Goal: Task Accomplishment & Management: Complete application form

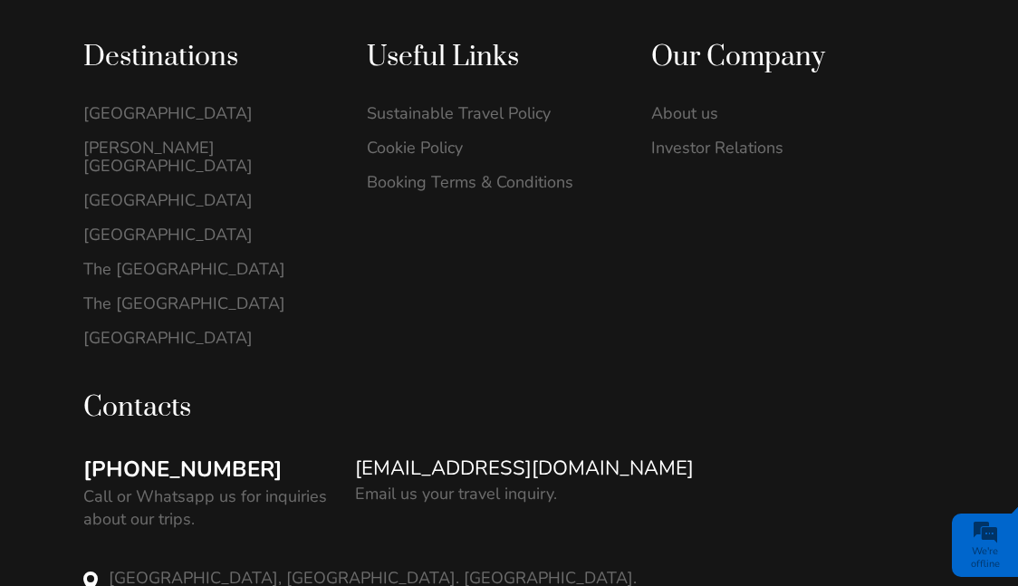
scroll to position [2141, 0]
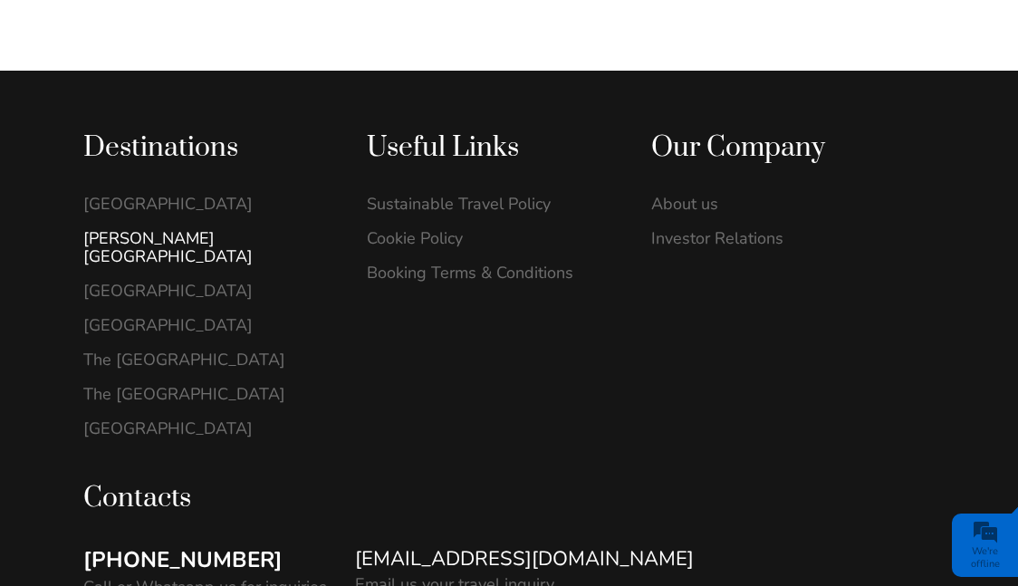
click at [142, 229] on link "[PERSON_NAME][GEOGRAPHIC_DATA]" at bounding box center [205, 247] width 245 height 36
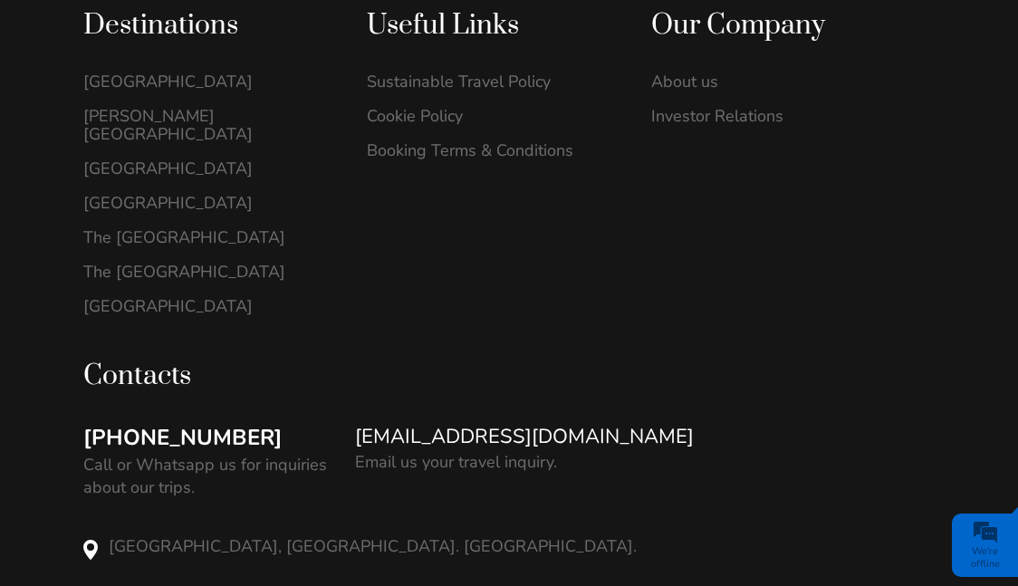
scroll to position [2413, 0]
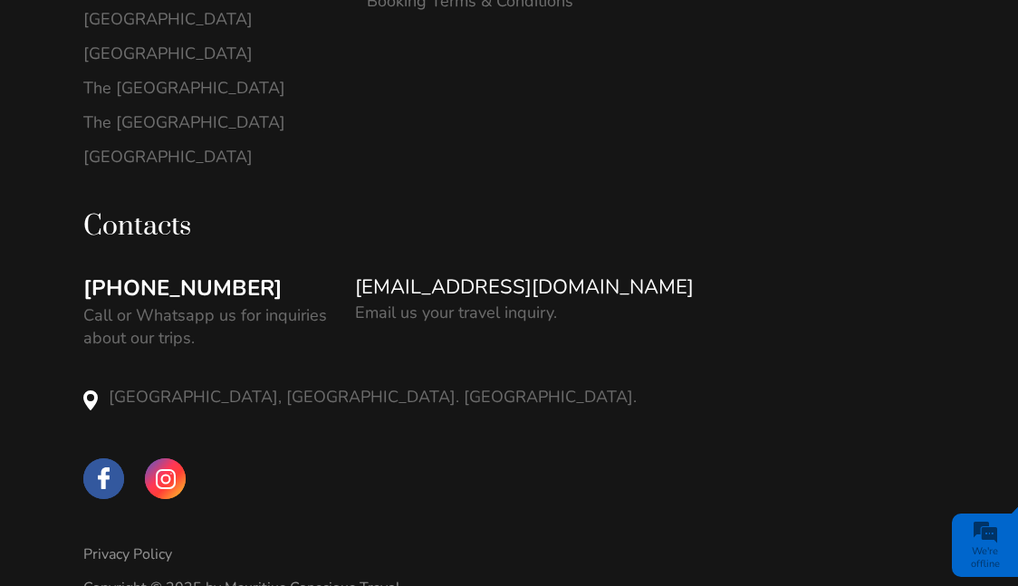
click at [999, 530] on span "We're offline" at bounding box center [984, 543] width 57 height 61
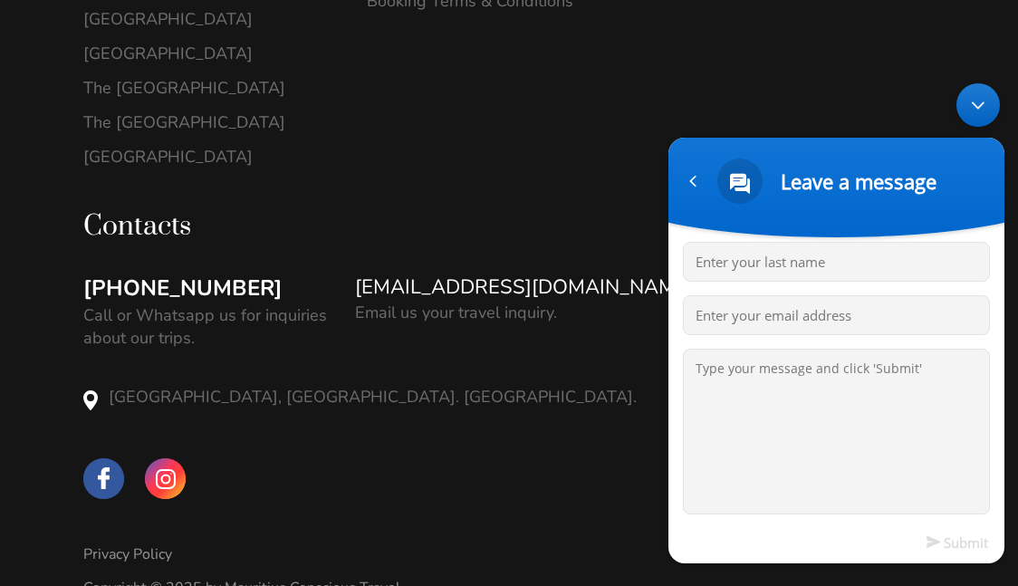
scroll to position [0, 0]
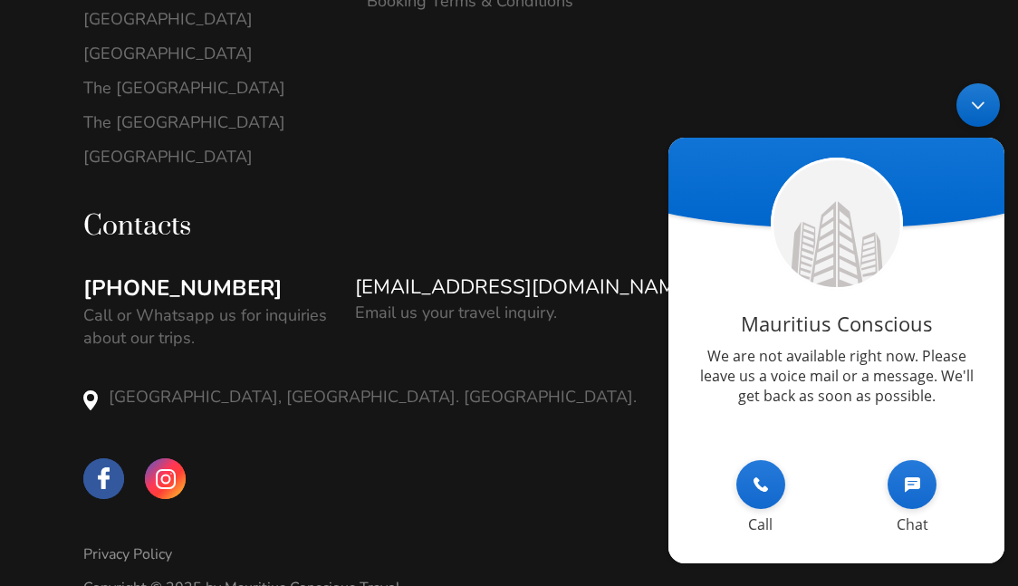
click at [981, 107] on div "Minimize live chat window" at bounding box center [977, 104] width 43 height 43
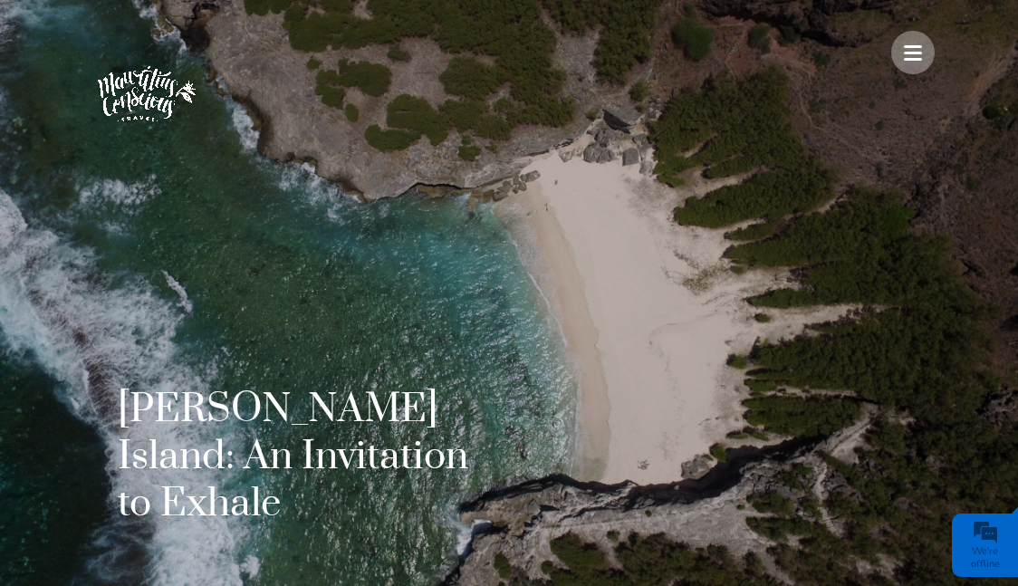
click at [910, 41] on div at bounding box center [912, 52] width 43 height 43
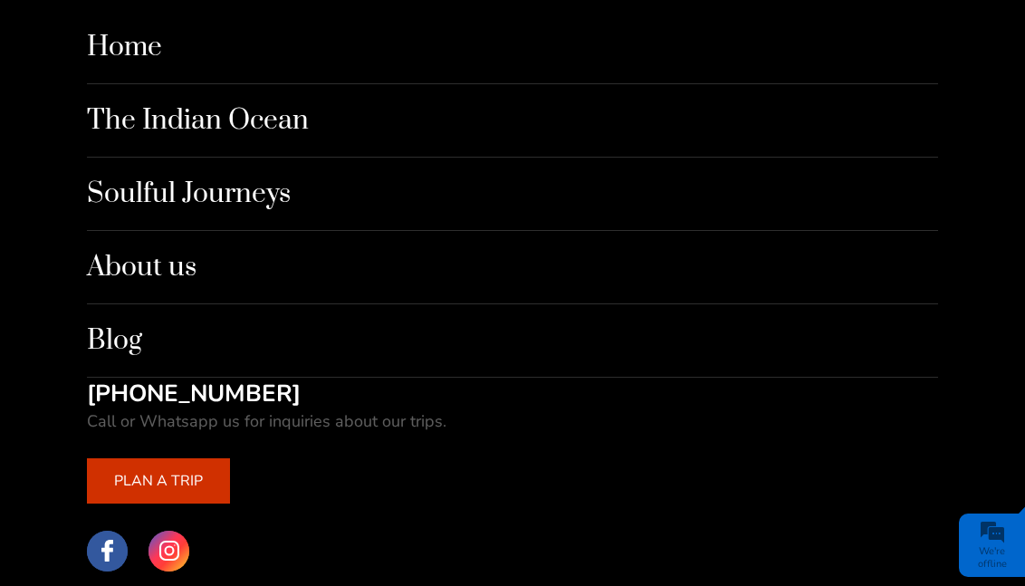
scroll to position [121, 0]
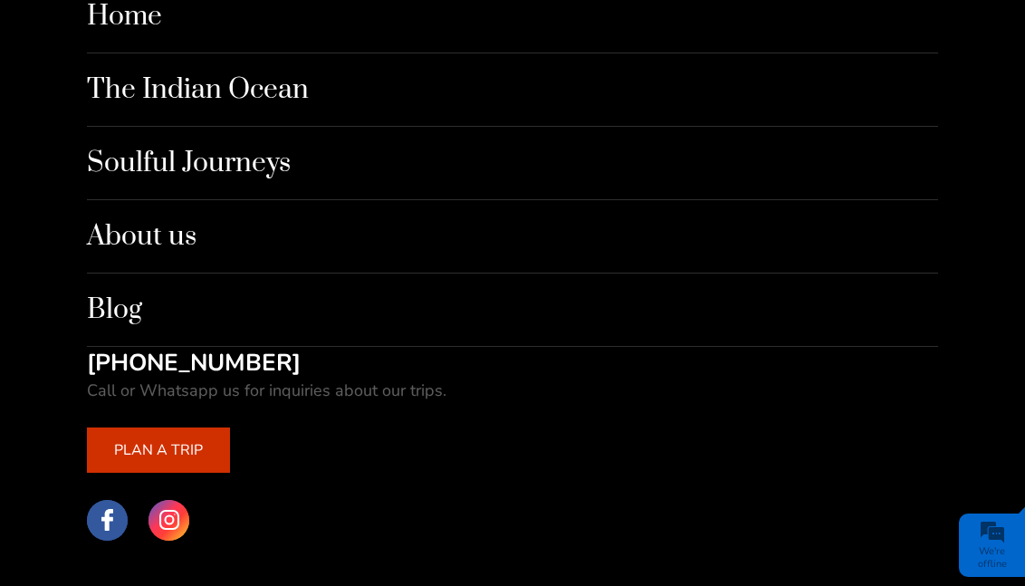
click at [177, 455] on link "PLAN A TRIP" at bounding box center [158, 449] width 143 height 45
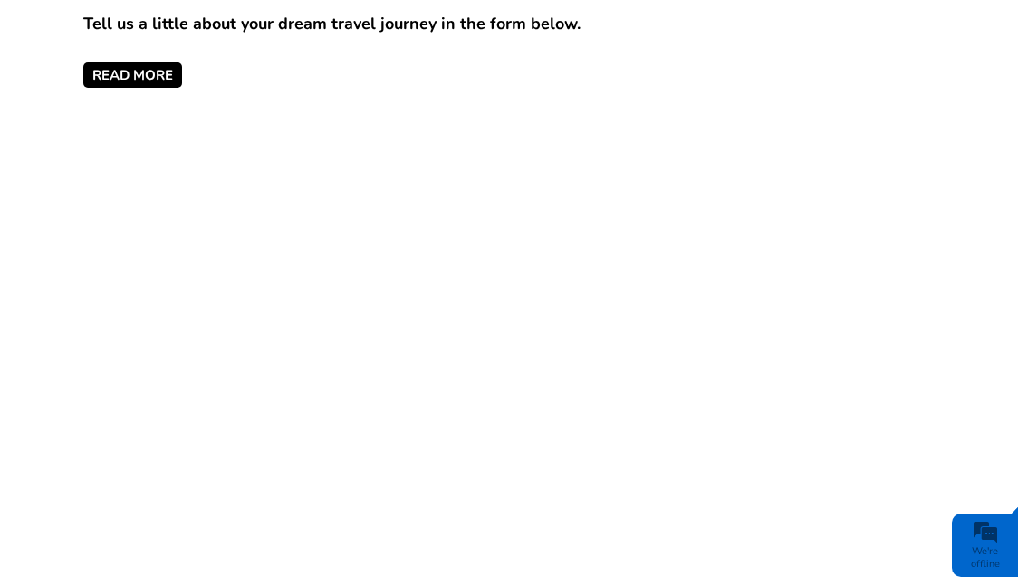
scroll to position [919, 0]
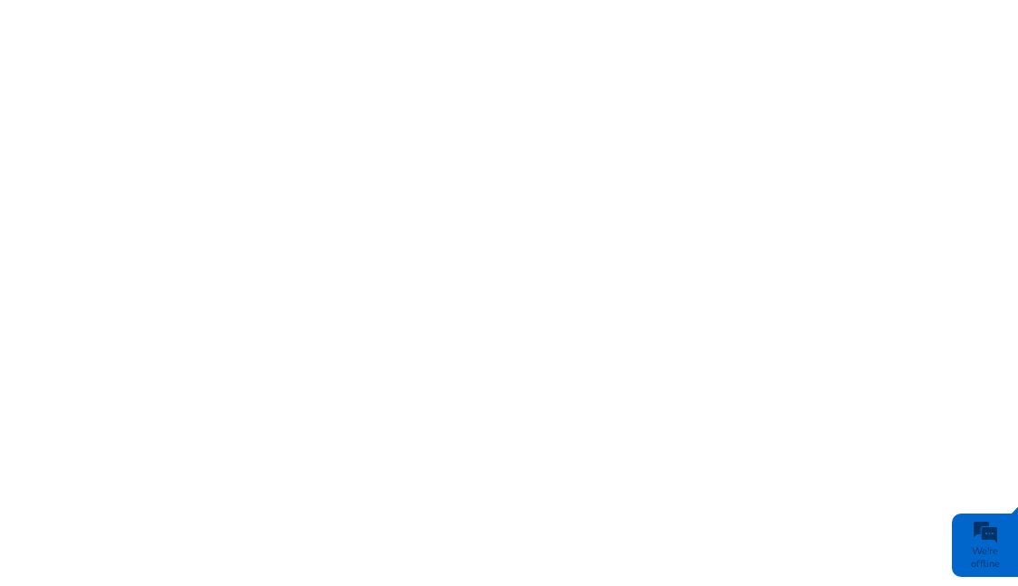
click at [523, 549] on div at bounding box center [508, 131] width 851 height 928
type input "Yoshna"
type input "yshikah@yahoo.com"
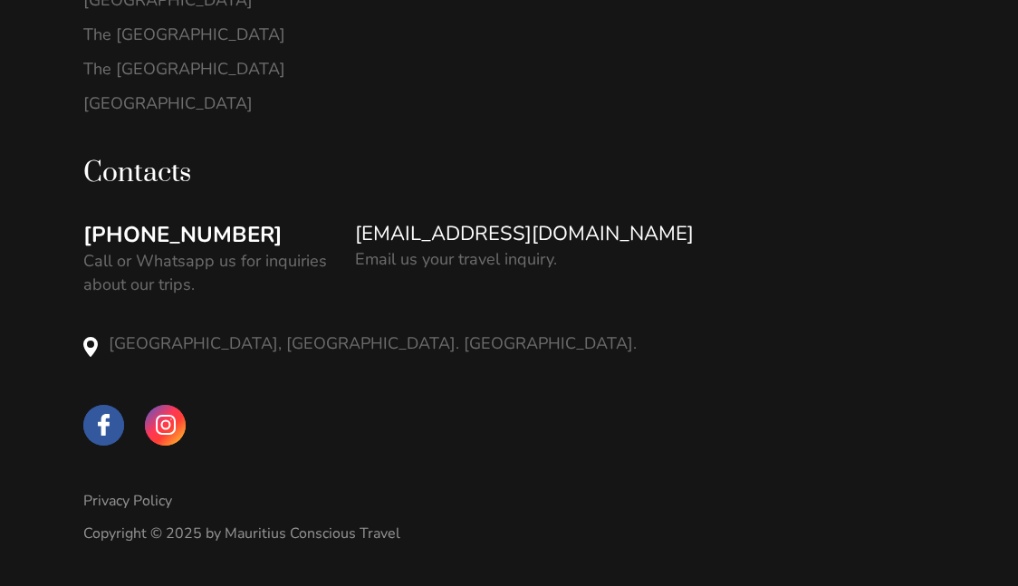
scroll to position [596, 0]
